Goal: Information Seeking & Learning: Learn about a topic

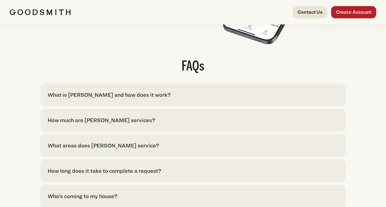
scroll to position [1221, 0]
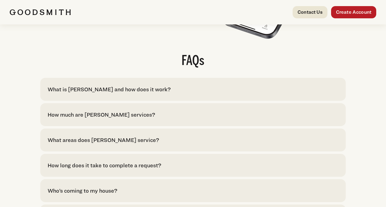
click at [171, 93] on div "What is [PERSON_NAME] and how does it work?" at bounding box center [109, 89] width 123 height 8
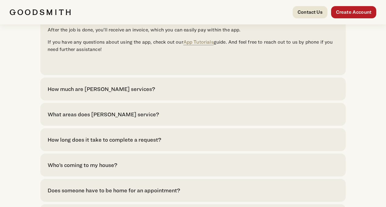
scroll to position [1344, 0]
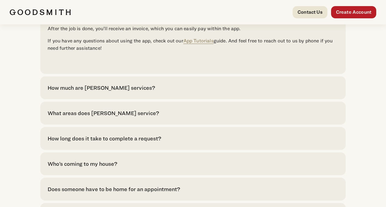
click at [116, 92] on div "How much are [PERSON_NAME] services?" at bounding box center [101, 88] width 107 height 8
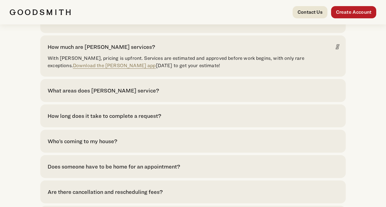
scroll to position [1389, 0]
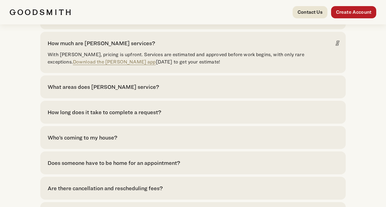
click at [116, 116] on div "How long does it take to complete a request?" at bounding box center [104, 112] width 113 height 8
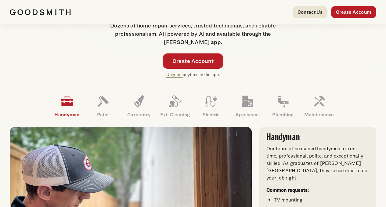
scroll to position [143, 0]
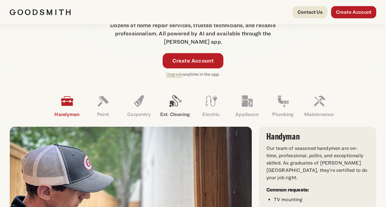
click at [177, 122] on link "Ext. Cleaning" at bounding box center [175, 106] width 36 height 32
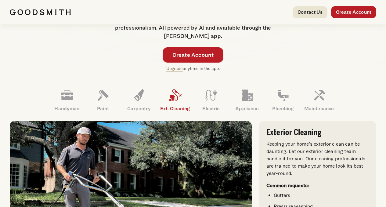
scroll to position [152, 0]
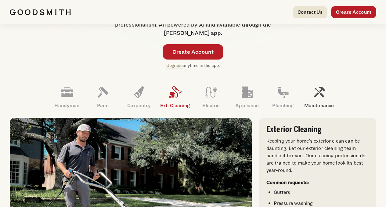
click at [321, 99] on icon at bounding box center [319, 92] width 15 height 15
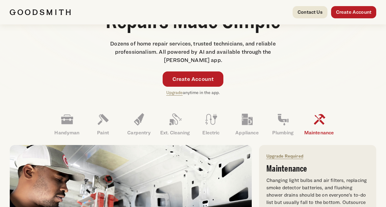
scroll to position [118, 0]
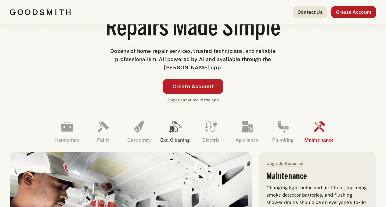
click at [172, 144] on p "Ext. Cleaning" at bounding box center [175, 139] width 36 height 7
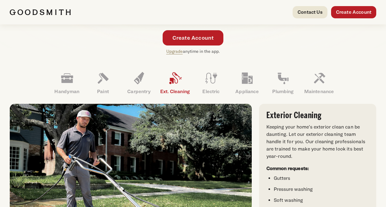
scroll to position [164, 0]
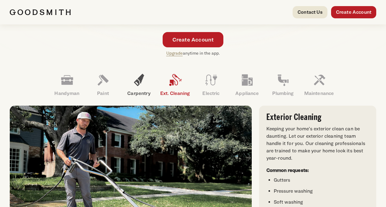
click at [141, 97] on p "Carpentry" at bounding box center [139, 93] width 36 height 7
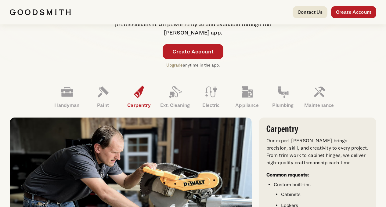
scroll to position [151, 0]
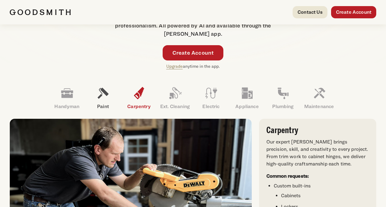
click at [106, 110] on p "Paint" at bounding box center [103, 106] width 36 height 7
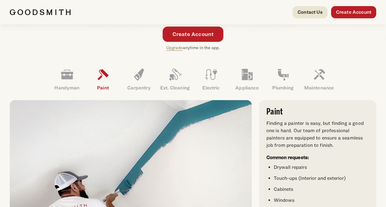
scroll to position [168, 0]
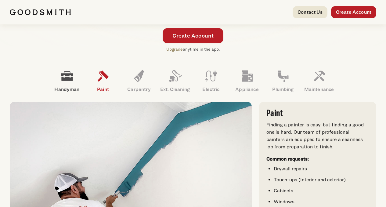
click at [71, 93] on p "Handyman" at bounding box center [67, 89] width 36 height 7
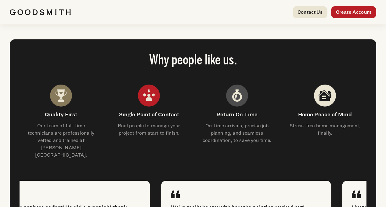
scroll to position [626, 0]
